Goal: Check status

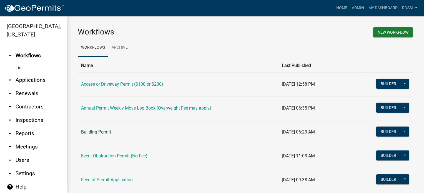
click at [107, 132] on link "Building Permit" at bounding box center [96, 131] width 30 height 5
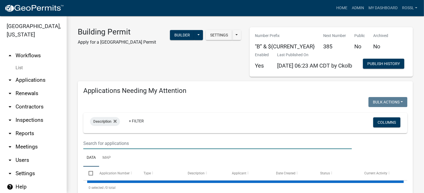
click at [124, 149] on input "text" at bounding box center [217, 143] width 269 height 11
select select "2: 50"
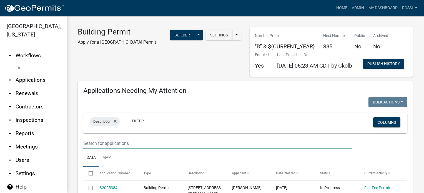
click at [121, 149] on input "text" at bounding box center [217, 143] width 269 height 11
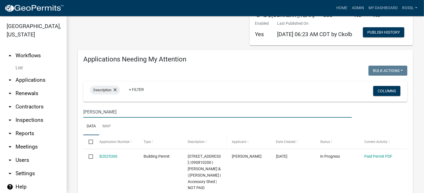
scroll to position [83, 0]
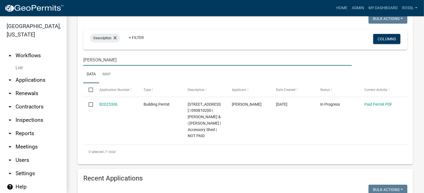
type input "[PERSON_NAME]"
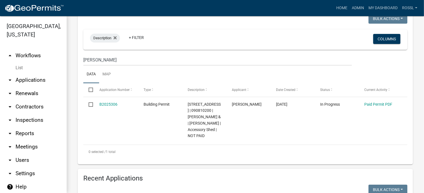
click at [167, 83] on ul "Data Map" at bounding box center [245, 75] width 324 height 18
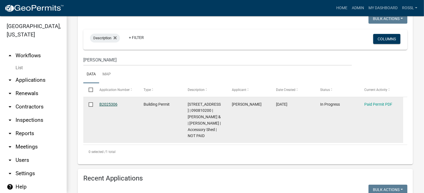
click at [109, 106] on link "B2025306" at bounding box center [108, 104] width 18 height 4
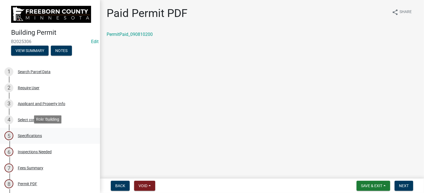
click at [41, 134] on div "Specifications" at bounding box center [30, 136] width 24 height 4
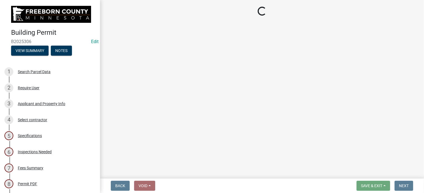
select select "cf5e982a-8fde-449d-bcd8-be8cdfb99374"
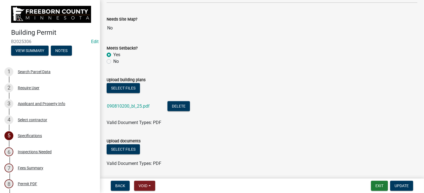
scroll to position [639, 0]
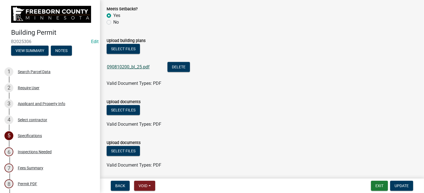
click at [143, 65] on link "090810200_bl_25.pdf" at bounding box center [128, 66] width 43 height 5
click at [137, 66] on link "090810200_bl_25.pdf" at bounding box center [128, 66] width 43 height 5
